Goal: Task Accomplishment & Management: Complete application form

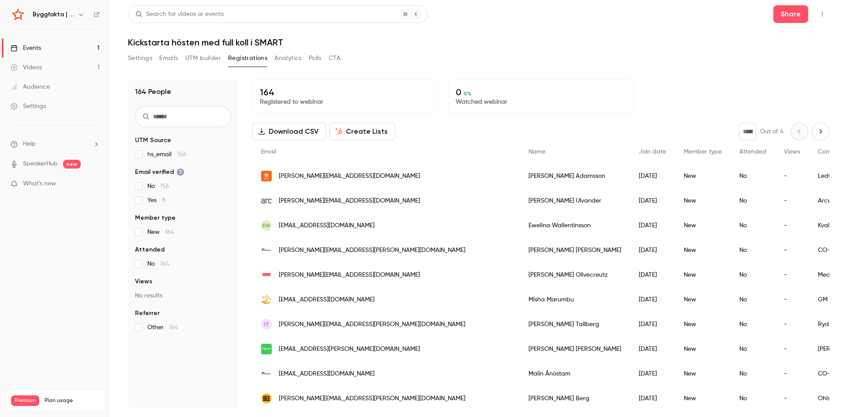
click at [610, 60] on div "Settings Emails UTM builder Registrations Analytics Polls CTA" at bounding box center [478, 60] width 701 height 18
click at [824, 15] on icon "button" at bounding box center [821, 14] width 7 height 6
click at [793, 56] on div "Enter Studio" at bounding box center [788, 59] width 70 height 9
click at [817, 22] on div "Share" at bounding box center [801, 14] width 56 height 18
click at [818, 17] on button "button" at bounding box center [822, 14] width 14 height 14
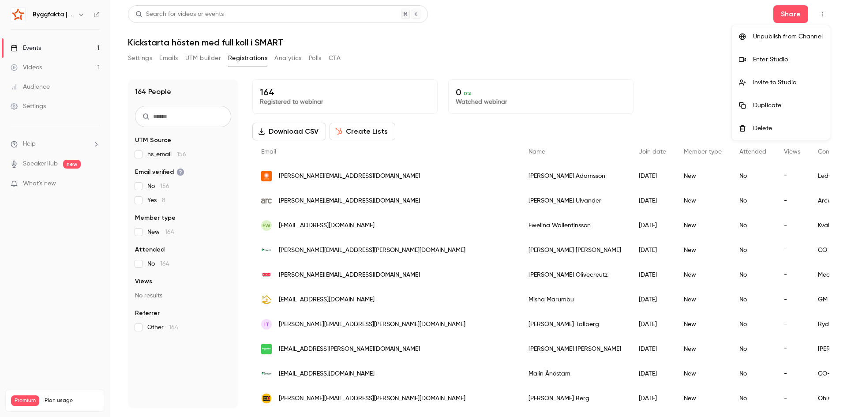
click at [776, 54] on li "Enter Studio" at bounding box center [781, 59] width 98 height 23
click at [90, 50] on link "Events 1" at bounding box center [55, 47] width 110 height 19
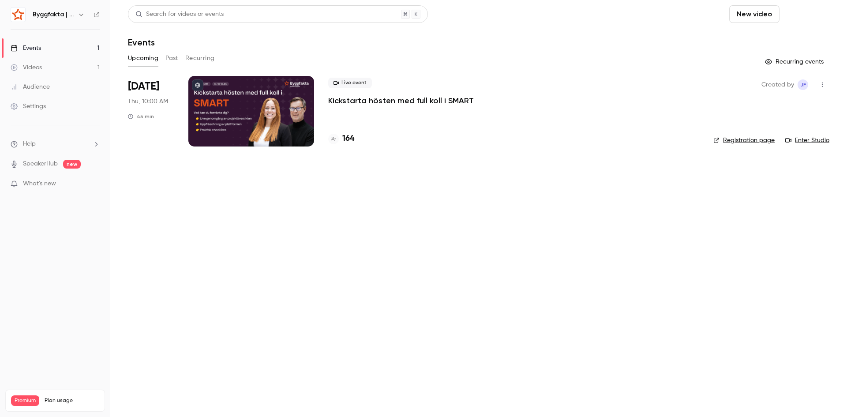
click at [803, 16] on button "Schedule" at bounding box center [806, 14] width 46 height 18
click at [798, 38] on div "One time event" at bounding box center [788, 38] width 67 height 9
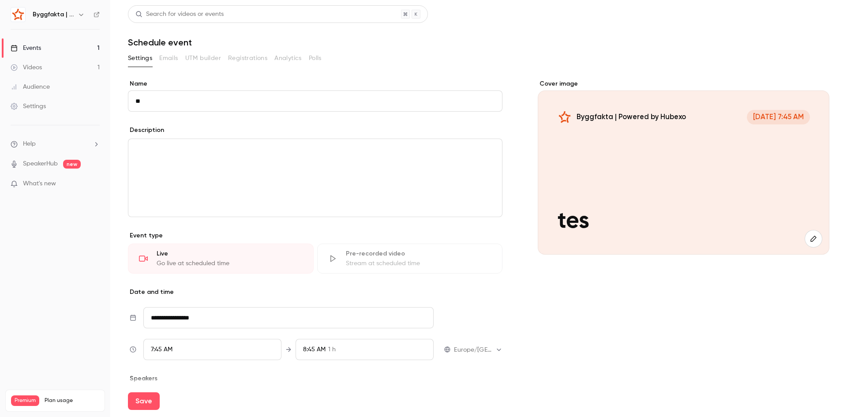
type input "*"
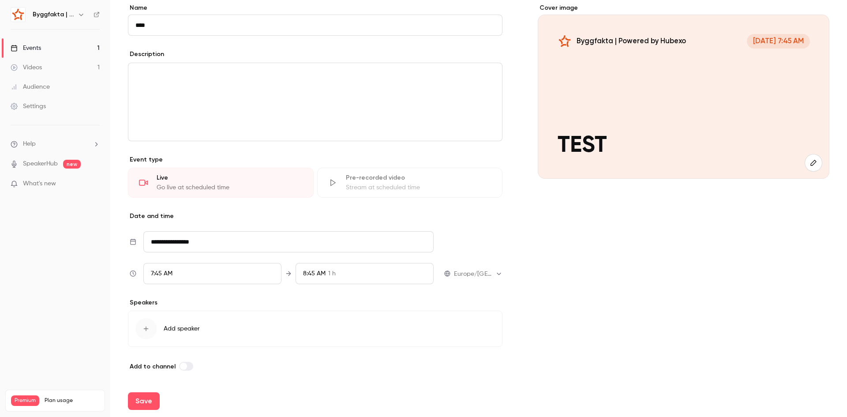
scroll to position [76, 0]
type input "****"
click at [219, 272] on div "7:45 AM" at bounding box center [212, 272] width 138 height 21
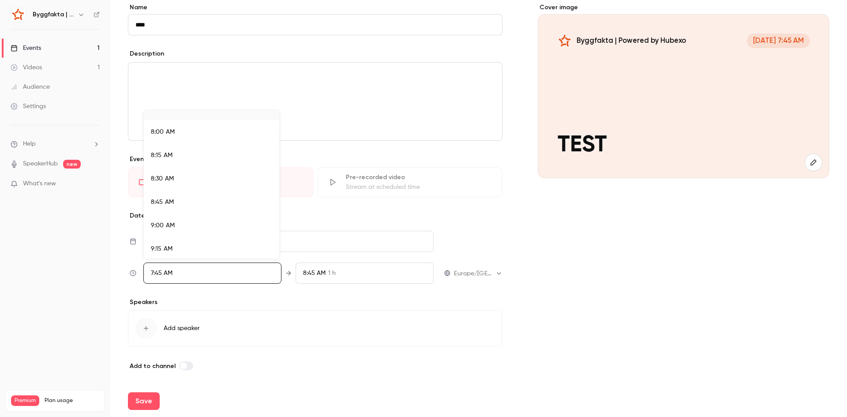
scroll to position [751, 0]
click at [203, 218] on li "9:00 AM" at bounding box center [211, 212] width 135 height 23
click at [435, 301] on div at bounding box center [423, 208] width 847 height 417
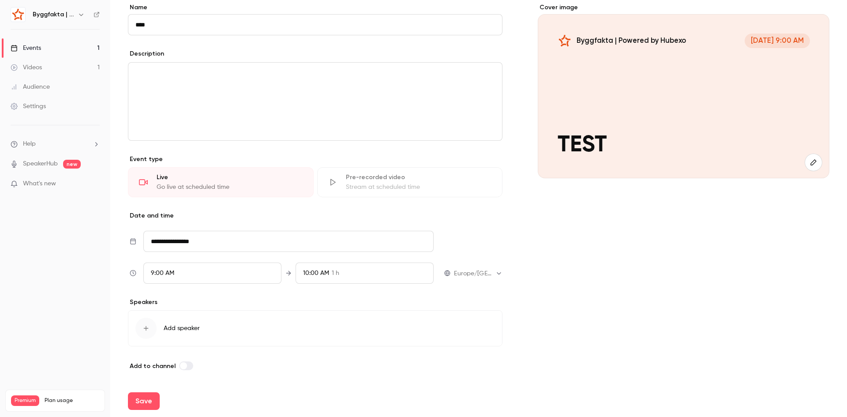
scroll to position [662, 0]
click at [144, 398] on button "Save" at bounding box center [144, 401] width 32 height 18
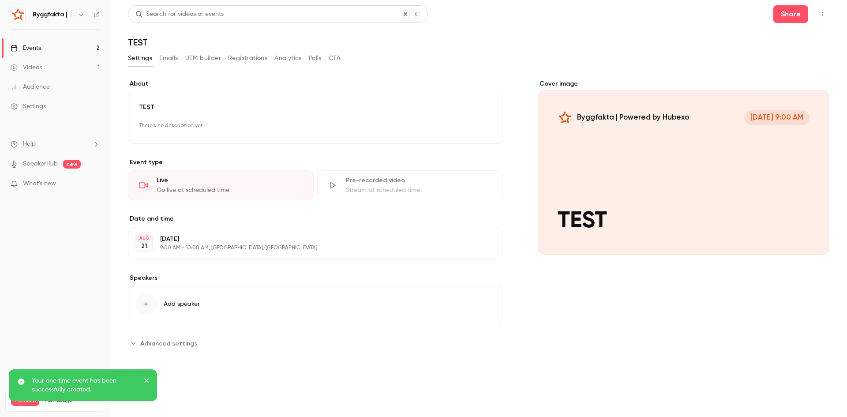
click at [824, 21] on button "button" at bounding box center [822, 14] width 14 height 14
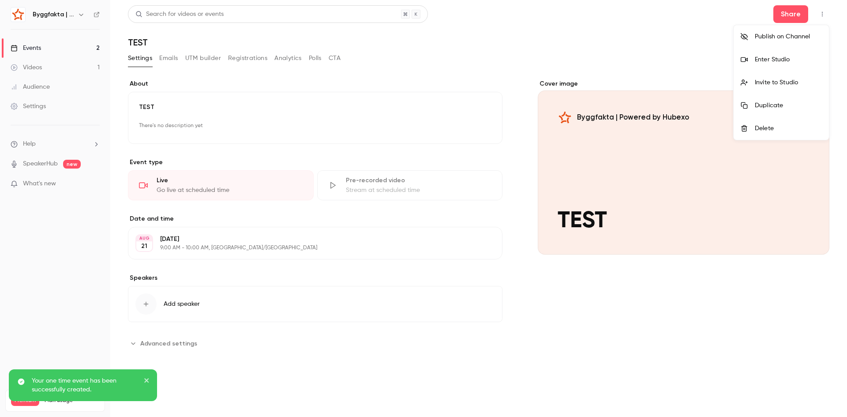
click at [787, 55] on li "Enter Studio" at bounding box center [780, 59] width 95 height 23
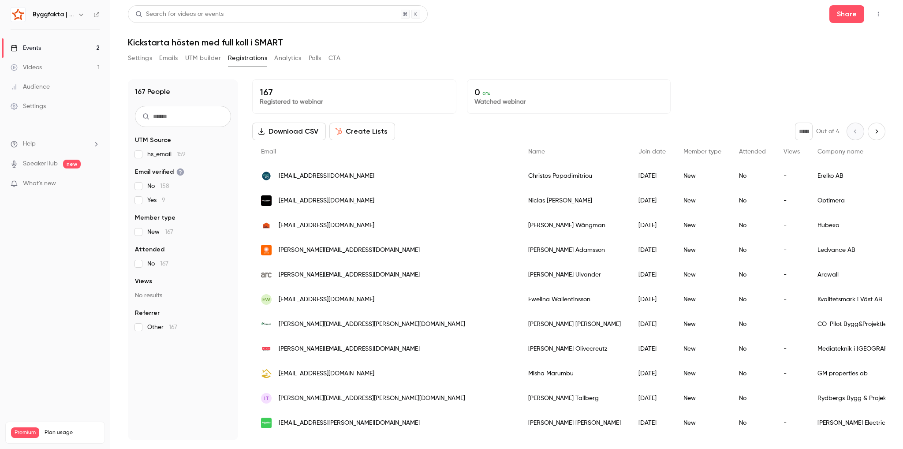
click at [52, 64] on link "Videos 1" at bounding box center [55, 67] width 110 height 19
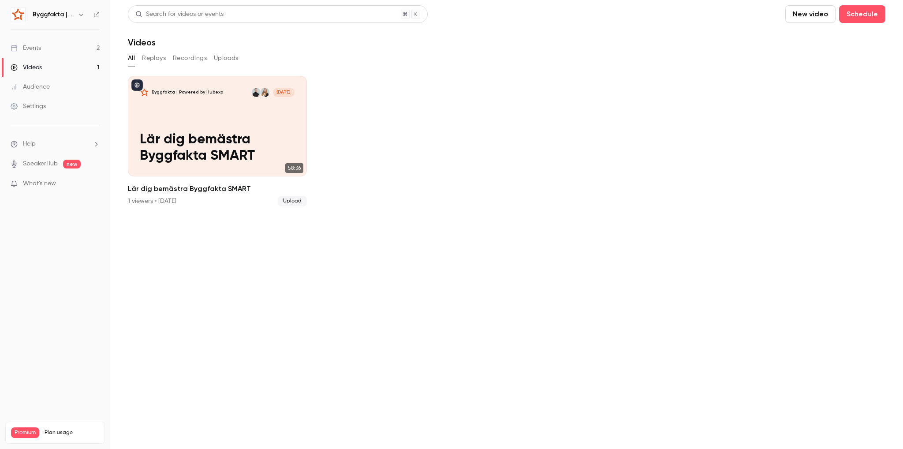
click at [56, 50] on link "Events 2" at bounding box center [55, 47] width 110 height 19
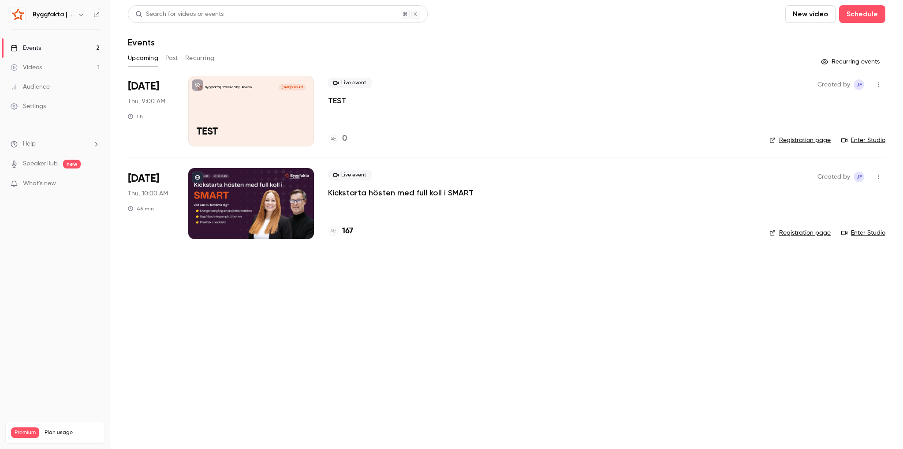
click at [265, 121] on div "Byggfakta | Powered by Hubexo [DATE] 9:00 AM TEST" at bounding box center [251, 111] width 126 height 71
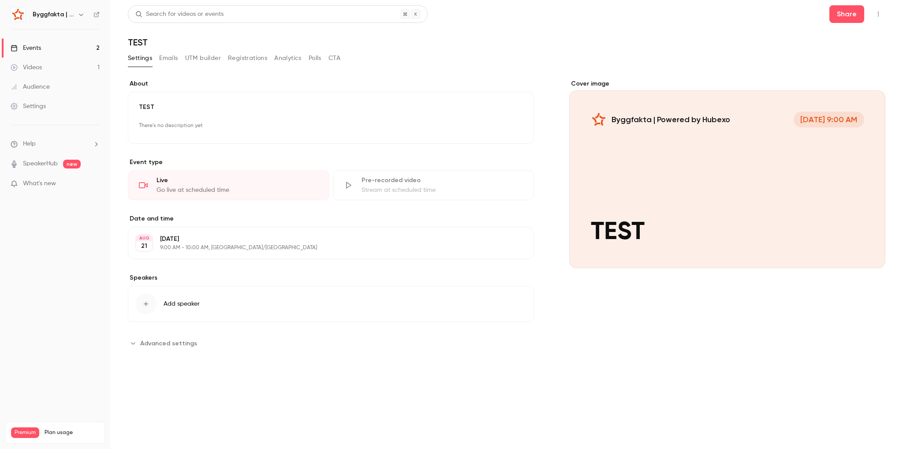
click at [882, 15] on icon "button" at bounding box center [878, 14] width 7 height 6
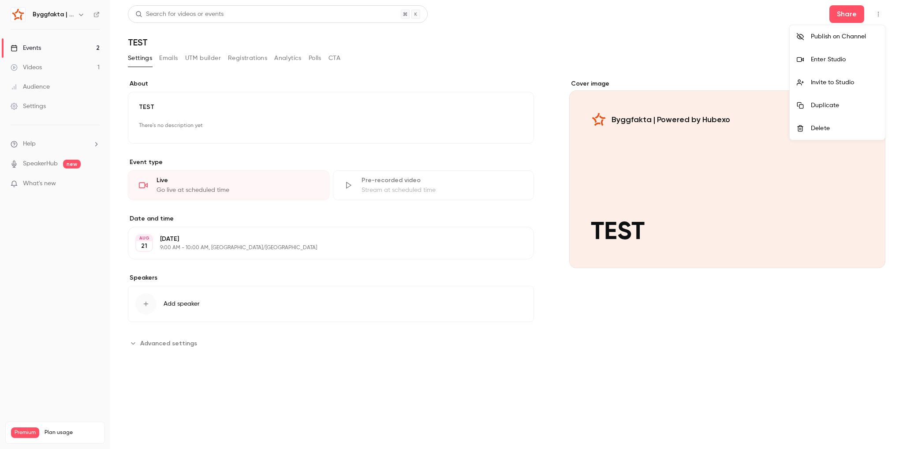
click at [842, 65] on li "Enter Studio" at bounding box center [837, 59] width 95 height 23
